Goal: Task Accomplishment & Management: Complete application form

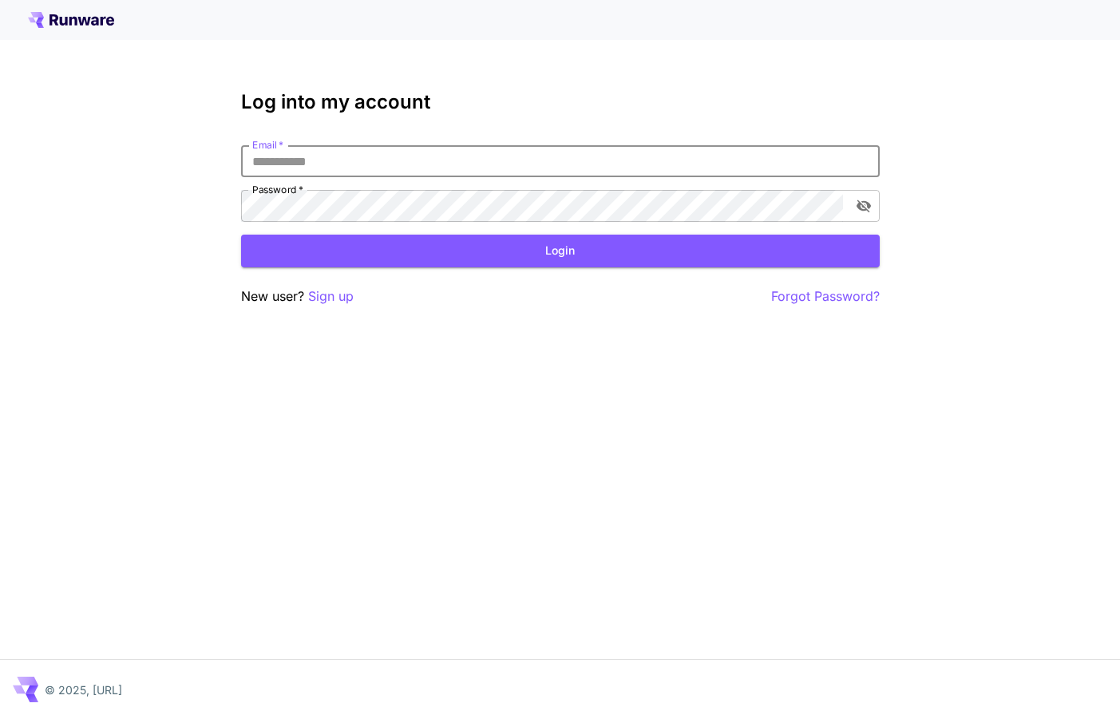
click at [347, 161] on input "Email   *" at bounding box center [560, 161] width 639 height 32
click at [176, 156] on div "Log into my account Email   * Email   * Password   * Password   * Login New use…" at bounding box center [560, 359] width 1120 height 719
click at [343, 299] on p "Sign up" at bounding box center [331, 297] width 46 height 20
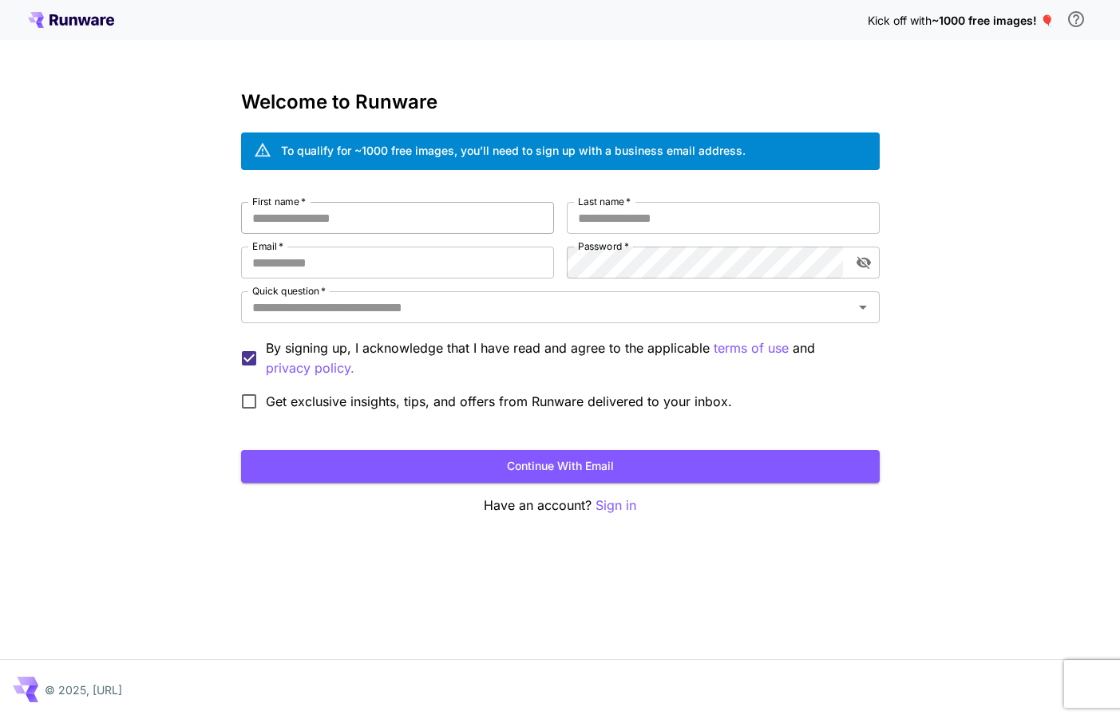
click at [406, 220] on input "First name   *" at bounding box center [397, 218] width 313 height 32
click at [406, 225] on input "First name   *" at bounding box center [397, 218] width 313 height 32
type input "*****"
type input "**********"
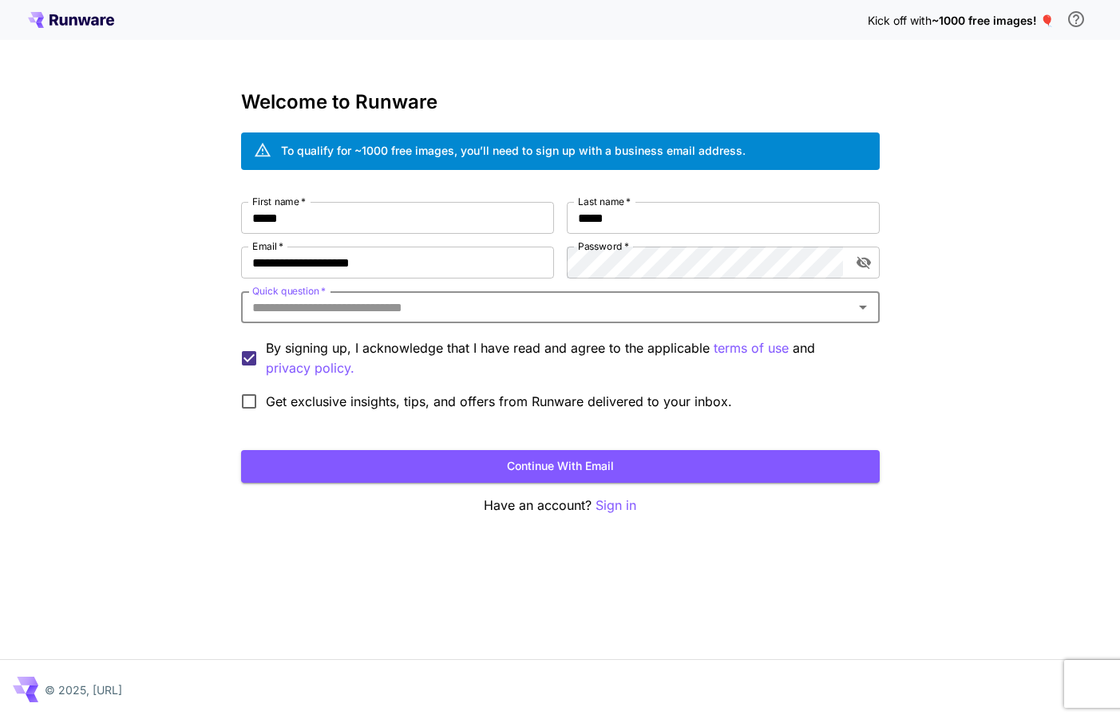
click at [872, 307] on icon "Open" at bounding box center [862, 307] width 19 height 19
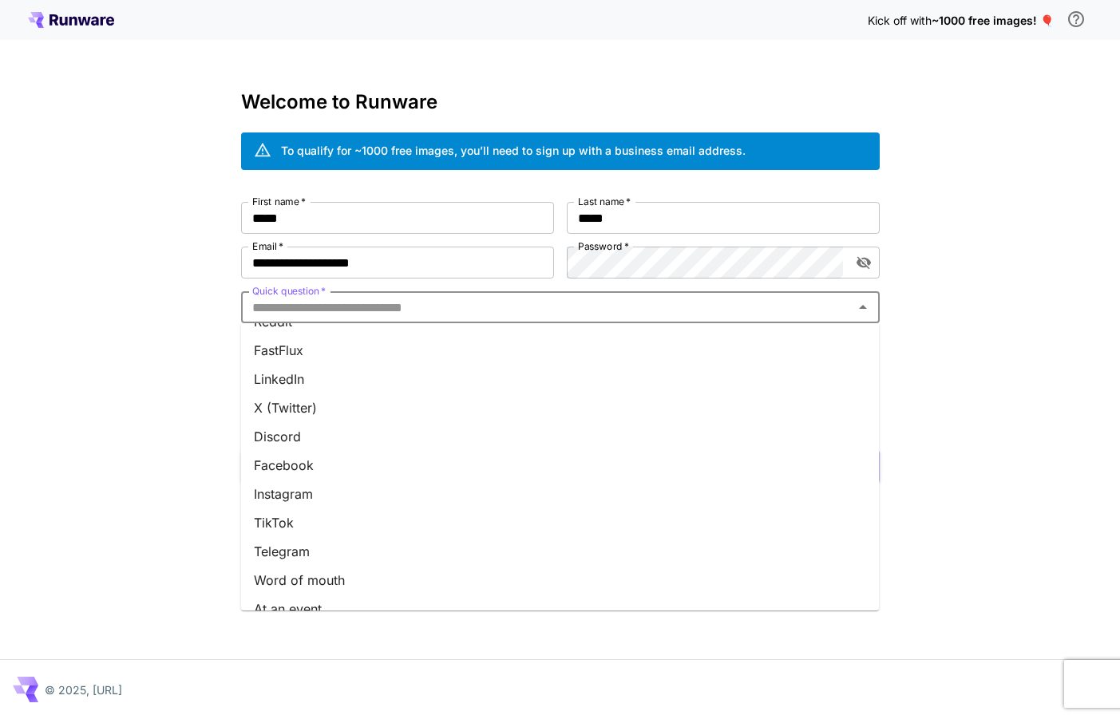
scroll to position [156, 0]
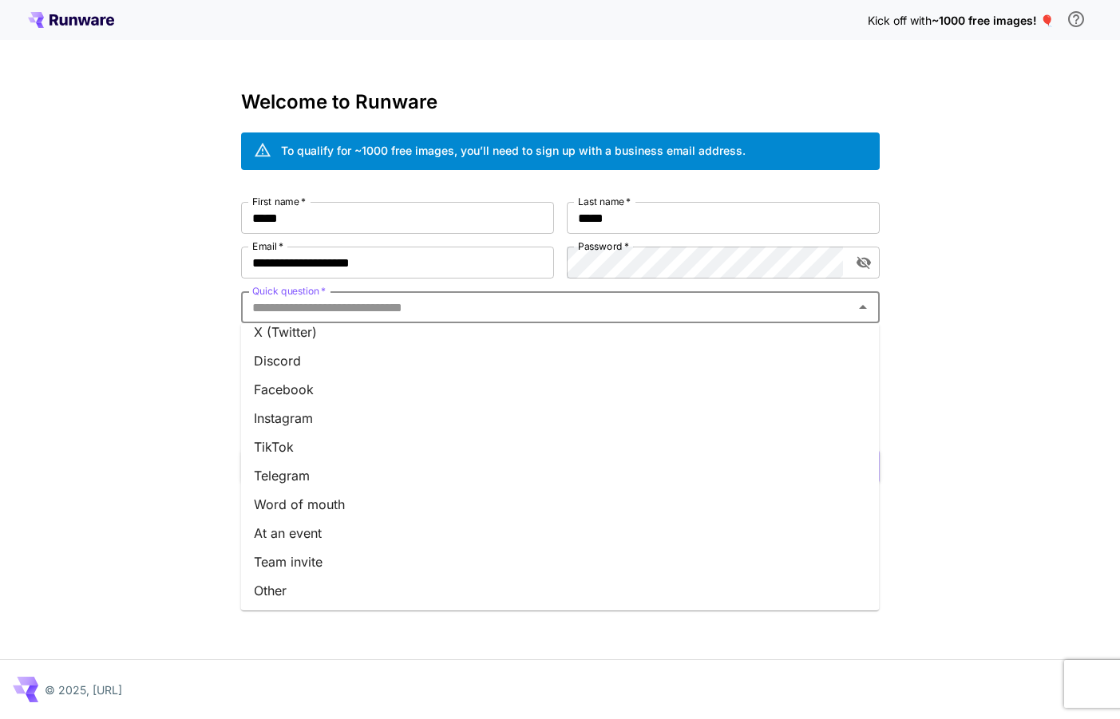
click at [374, 549] on li "Team invite" at bounding box center [560, 562] width 639 height 29
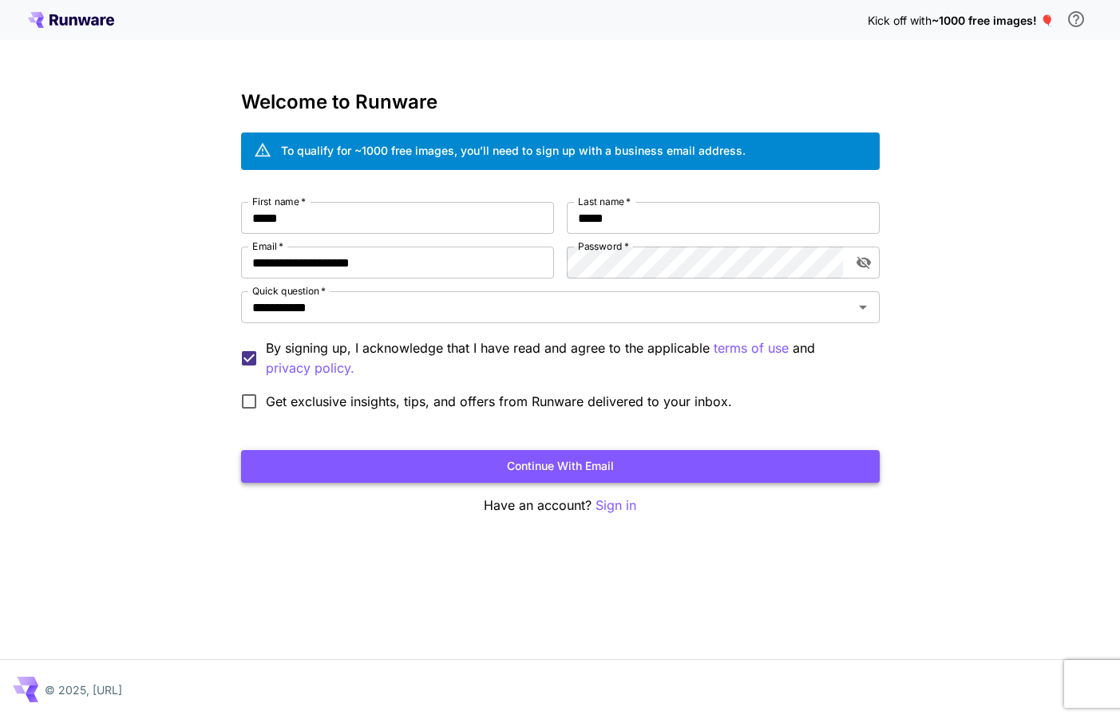
click at [562, 465] on button "Continue with email" at bounding box center [560, 466] width 639 height 33
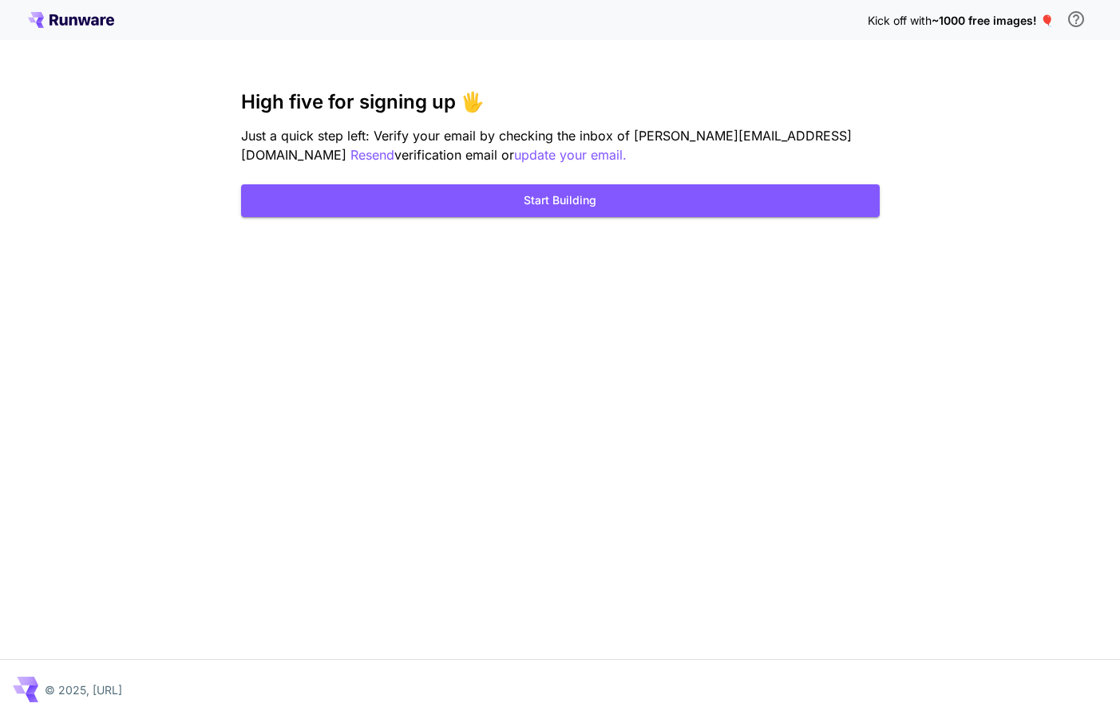
click at [74, 118] on div "Kick off with ~1000 free images! 🎈 High five for signing up 🖐️ Just a quick ste…" at bounding box center [560, 359] width 1120 height 719
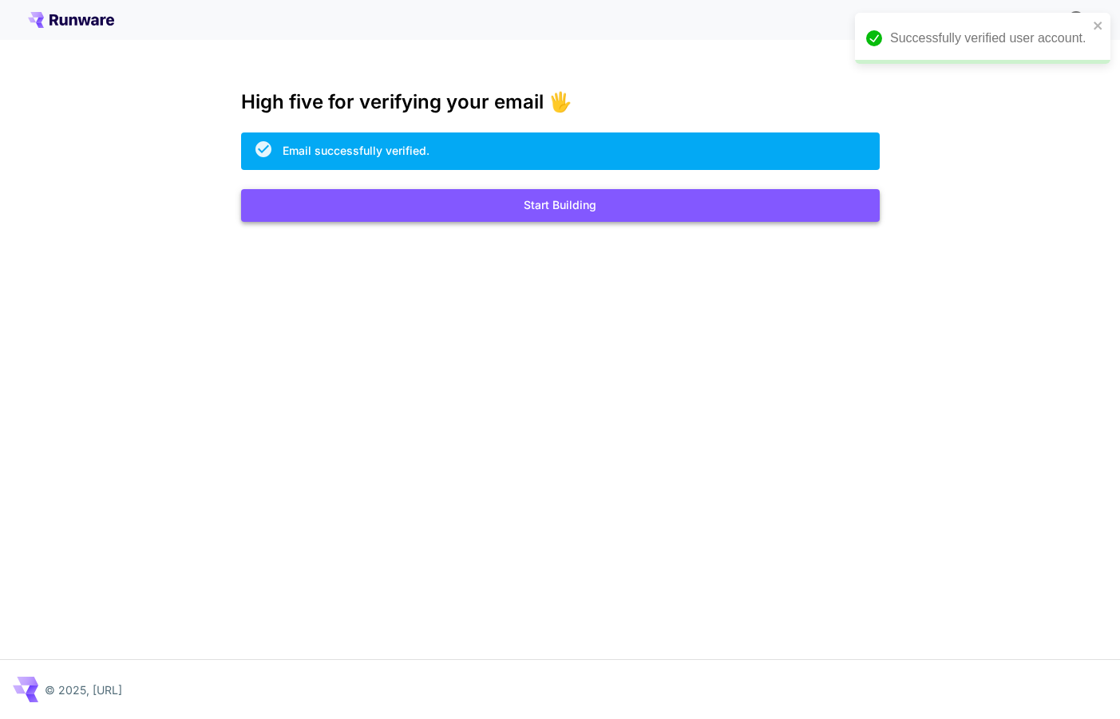
click at [577, 215] on button "Start Building" at bounding box center [560, 205] width 639 height 33
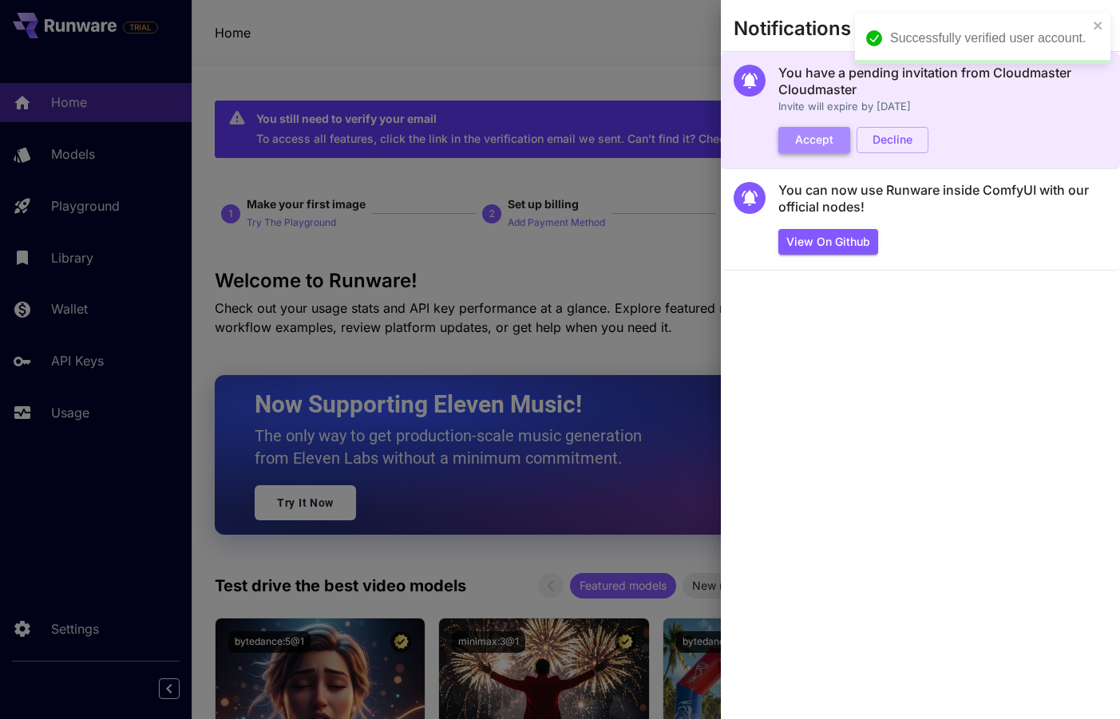
click at [803, 143] on button "Accept" at bounding box center [814, 140] width 72 height 26
